Goal: Task Accomplishment & Management: Complete application form

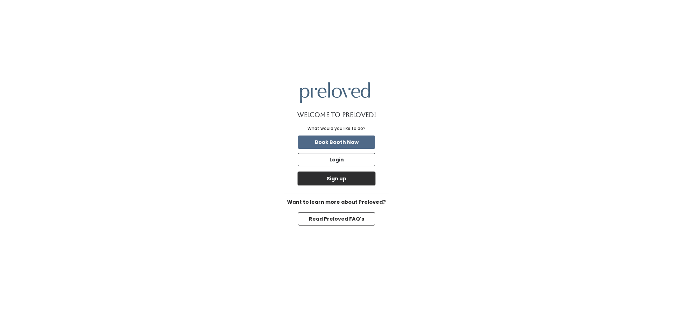
click at [349, 181] on button "Sign up" at bounding box center [336, 178] width 77 height 13
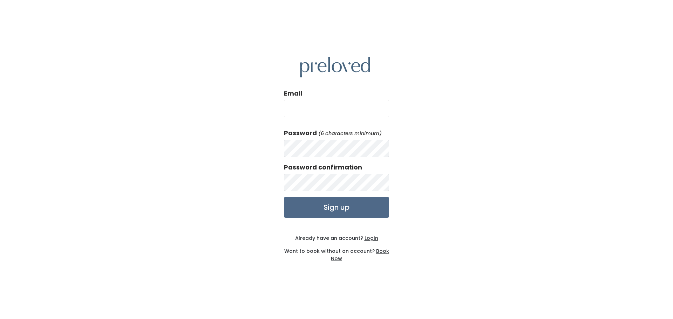
click at [343, 115] on input "Email" at bounding box center [336, 109] width 105 height 18
type input "[EMAIL_ADDRESS][DOMAIN_NAME]"
click at [365, 210] on input "Sign up" at bounding box center [336, 207] width 105 height 21
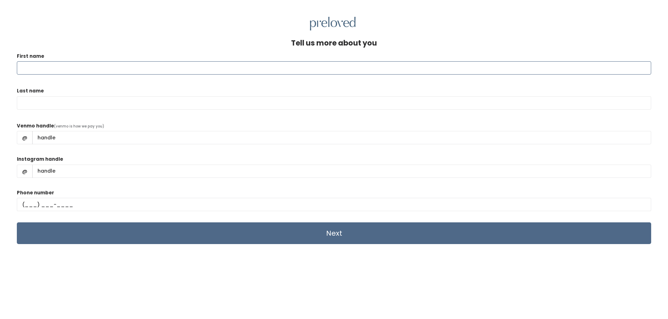
click at [184, 68] on input "First name" at bounding box center [334, 67] width 634 height 13
type input "jacobzonts@gmail.com"
type input "Zonts"
type input "Jacob Zonts"
type input "(801) 830-3764"
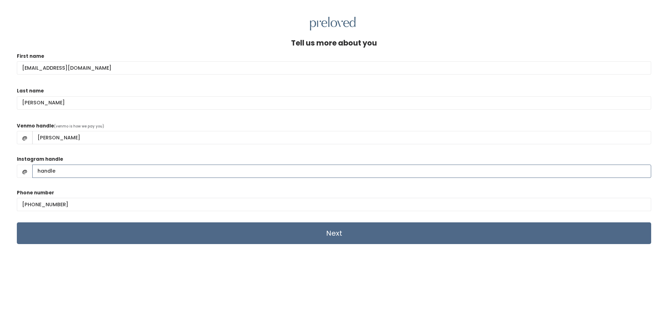
drag, startPoint x: 68, startPoint y: 171, endPoint x: 13, endPoint y: 179, distance: 55.6
click at [13, 179] on div "Tell us more about you First name jacobzonts@gmail.com Last name Zonts Venmo ha…" at bounding box center [334, 190] width 668 height 319
click at [55, 136] on input "Jacob Zonts" at bounding box center [341, 137] width 619 height 13
type input "Jacob-Zonts"
click at [272, 236] on input "Next" at bounding box center [334, 234] width 634 height 22
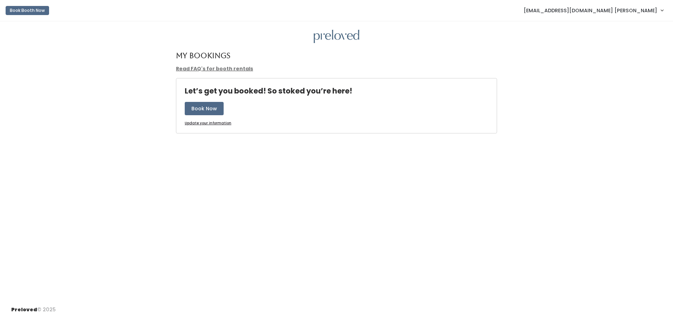
click at [227, 68] on link "Read FAQ's for booth rentals" at bounding box center [214, 68] width 77 height 7
